Goal: Information Seeking & Learning: Learn about a topic

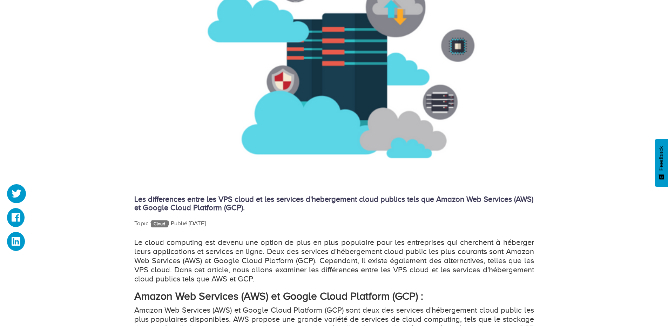
scroll to position [246, 0]
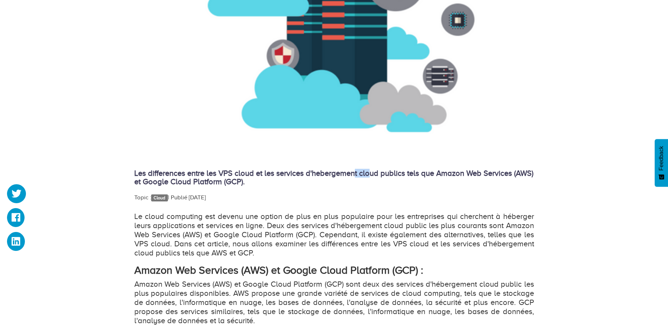
drag, startPoint x: 370, startPoint y: 173, endPoint x: 357, endPoint y: 176, distance: 13.0
click at [357, 177] on h4 "Les differences entre les VPS cloud et les services d'hebergement cloud publics…" at bounding box center [334, 177] width 400 height 17
click at [190, 242] on p "Le cloud computing est devenu une option de plus en plus populaire pour les ent…" at bounding box center [334, 235] width 400 height 46
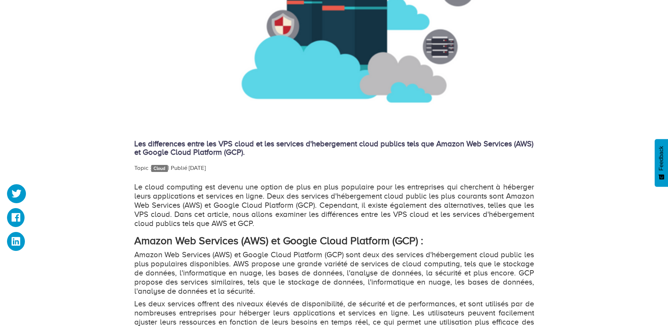
scroll to position [351, 0]
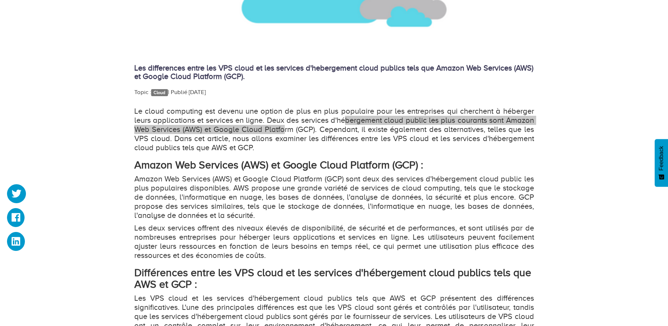
drag, startPoint x: 348, startPoint y: 119, endPoint x: 334, endPoint y: 139, distance: 24.2
click at [293, 144] on p "Le cloud computing est devenu une option de plus en plus populaire pour les ent…" at bounding box center [334, 130] width 400 height 46
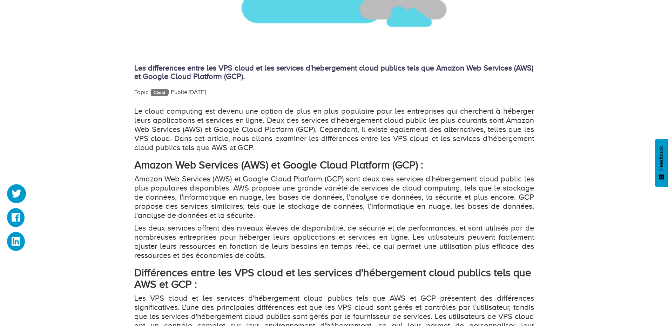
click at [406, 136] on p "Le cloud computing est devenu une option de plus en plus populaire pour les ent…" at bounding box center [334, 130] width 400 height 46
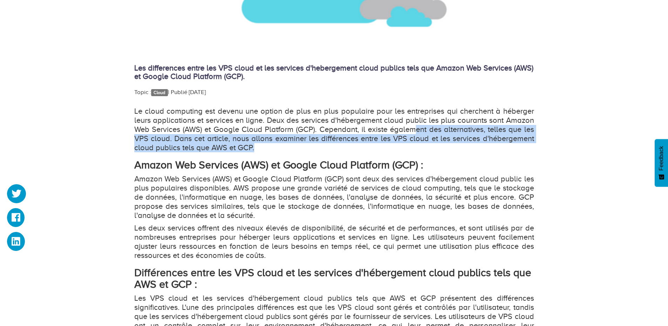
drag, startPoint x: 416, startPoint y: 129, endPoint x: 334, endPoint y: 139, distance: 83.0
click at [334, 139] on p "Le cloud computing est devenu une option de plus en plus populaire pour les ent…" at bounding box center [334, 130] width 400 height 46
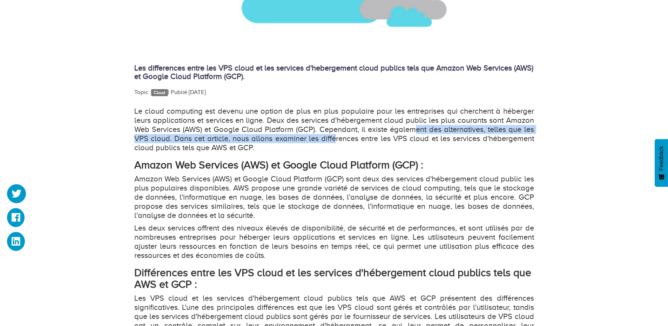
click at [198, 138] on p "Le cloud computing est devenu une option de plus en plus populaire pour les ent…" at bounding box center [334, 130] width 400 height 46
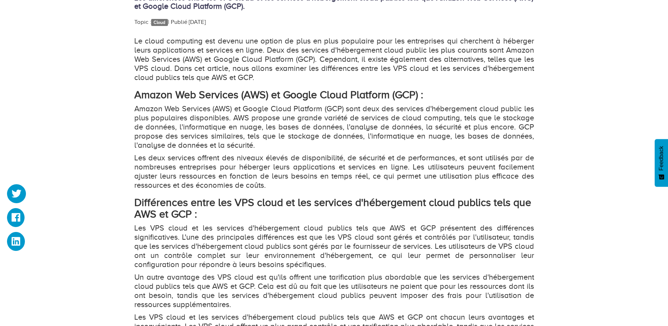
scroll to position [456, 0]
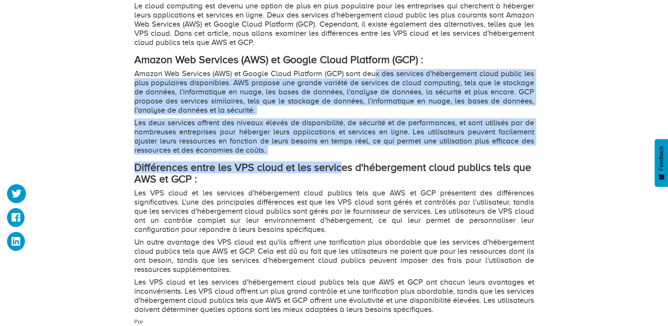
drag, startPoint x: 376, startPoint y: 74, endPoint x: 306, endPoint y: 155, distance: 107.2
click at [338, 158] on div "Le cloud computing est devenu une option de plus en plus populaire pour les ent…" at bounding box center [334, 157] width 400 height 313
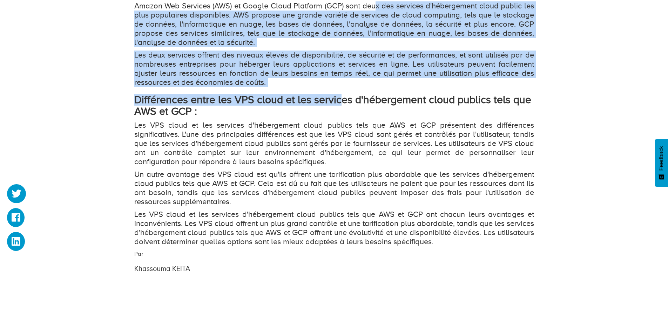
scroll to position [526, 0]
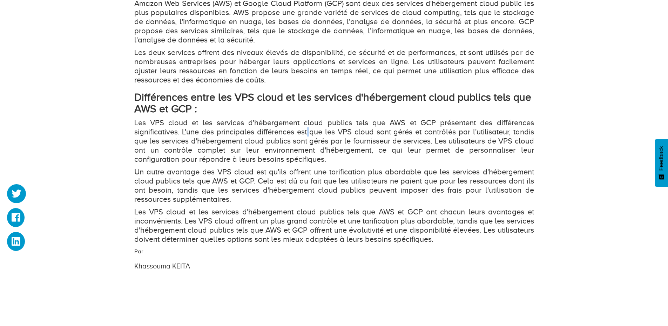
click at [309, 136] on p "Les VPS cloud et les services d'hébergement cloud publics tels que AWS et GCP p…" at bounding box center [334, 141] width 400 height 46
click at [380, 99] on strong "Différences entre les VPS cloud et les services d'hébergement cloud publics tel…" at bounding box center [332, 103] width 397 height 24
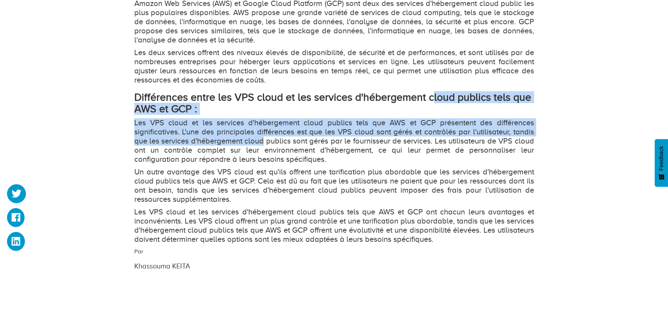
drag, startPoint x: 429, startPoint y: 95, endPoint x: 264, endPoint y: 138, distance: 171.1
click at [264, 138] on div "Le cloud computing est devenu une option de plus en plus populaire pour les ent…" at bounding box center [334, 87] width 400 height 313
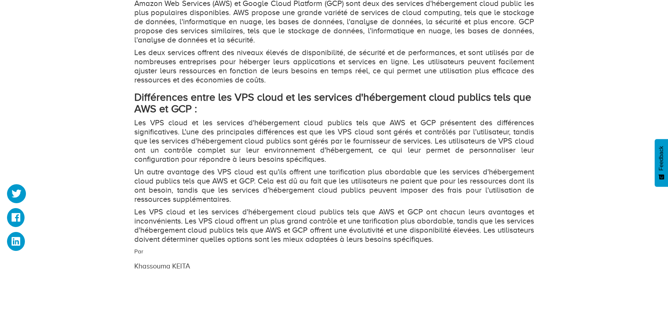
click at [269, 152] on p "Les VPS cloud et les services d'hébergement cloud publics tels que AWS et GCP p…" at bounding box center [334, 141] width 400 height 46
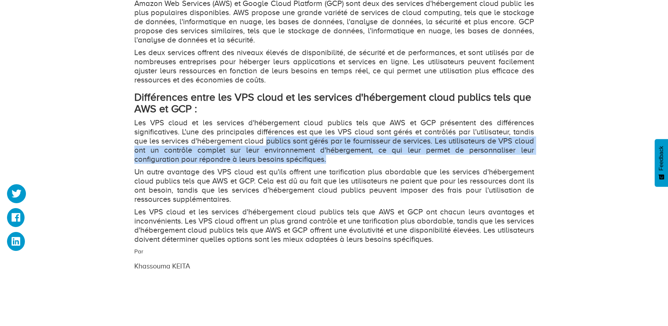
drag, startPoint x: 266, startPoint y: 141, endPoint x: 564, endPoint y: 162, distance: 299.2
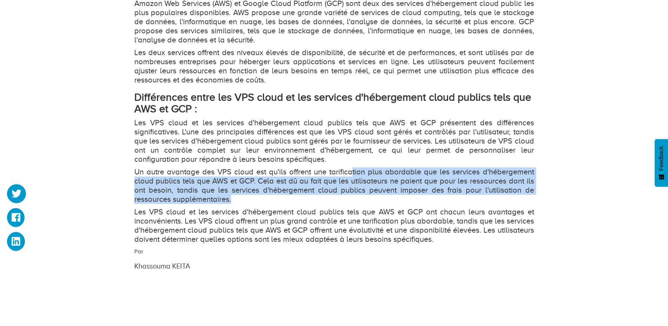
drag, startPoint x: 353, startPoint y: 174, endPoint x: 284, endPoint y: 197, distance: 72.8
click at [284, 197] on p "Un autre avantage des VPS cloud est qu'ils offrent une tarification plus aborda…" at bounding box center [334, 185] width 400 height 36
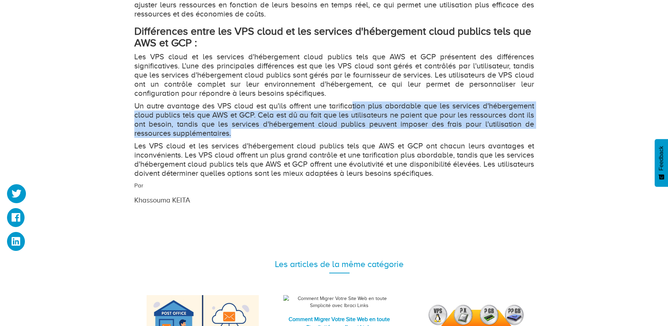
scroll to position [596, 0]
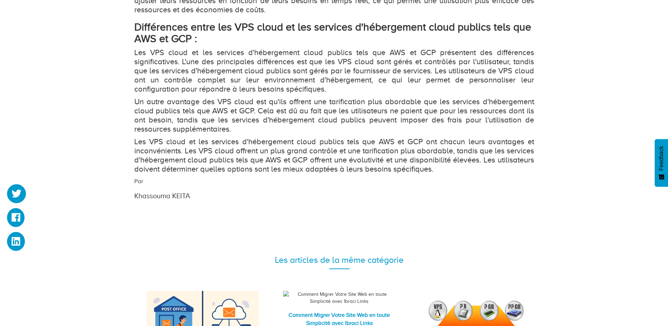
click at [172, 151] on p "Les VPS cloud et les services d'hébergement cloud publics tels que AWS et GCP o…" at bounding box center [334, 155] width 400 height 36
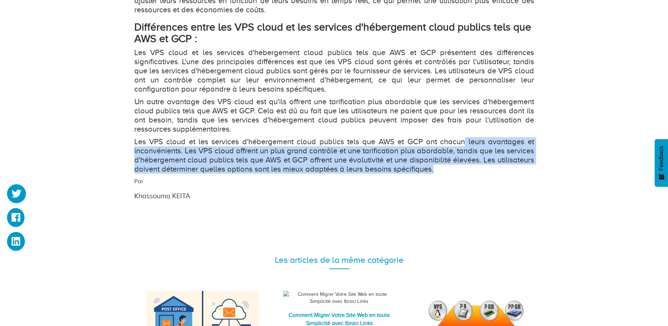
drag, startPoint x: 466, startPoint y: 144, endPoint x: 543, endPoint y: 171, distance: 81.4
click at [497, 171] on p "Les VPS cloud et les services d'hébergement cloud publics tels que AWS et GCP o…" at bounding box center [334, 155] width 400 height 36
click at [502, 163] on p "Les VPS cloud et les services d'hébergement cloud publics tels que AWS et GCP o…" at bounding box center [334, 155] width 400 height 36
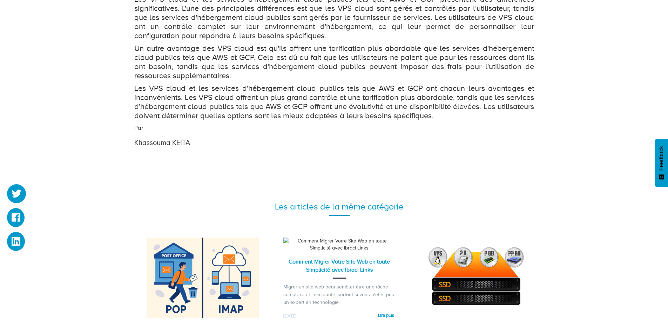
scroll to position [737, 0]
